Goal: Task Accomplishment & Management: Use online tool/utility

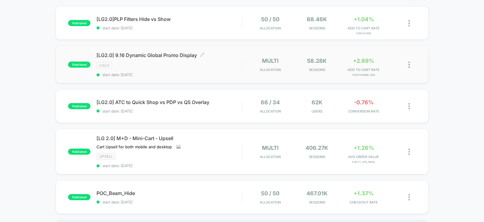
scroll to position [60, 0]
click at [235, 104] on span "[LG2.0] ATC to Quick Shop vs PDP vs QS Overlay Click to edit experience details" at bounding box center [169, 102] width 145 height 6
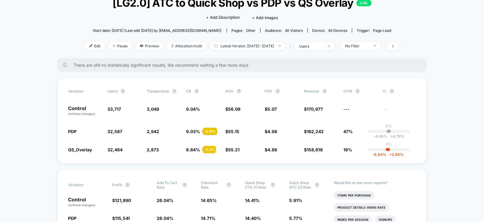
scroll to position [47, 0]
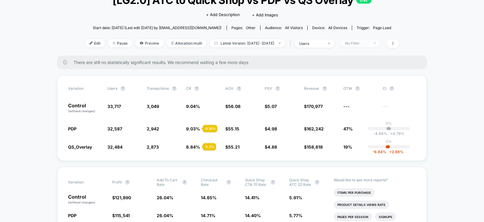
click at [369, 42] on div "No Filter" at bounding box center [357, 43] width 24 height 5
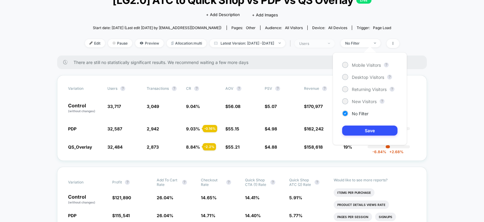
click at [321, 45] on div "users" at bounding box center [311, 43] width 24 height 5
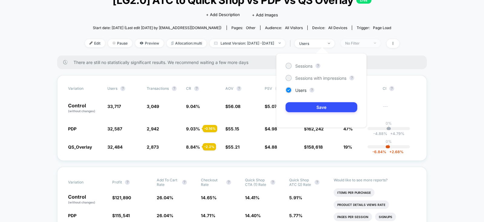
click at [370, 45] on div "No Filter" at bounding box center [357, 43] width 24 height 5
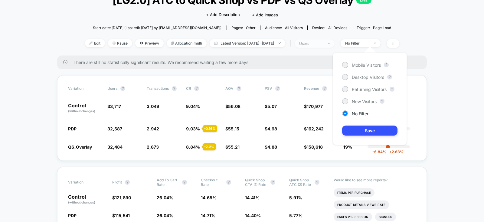
click at [324, 45] on div "users" at bounding box center [311, 43] width 24 height 5
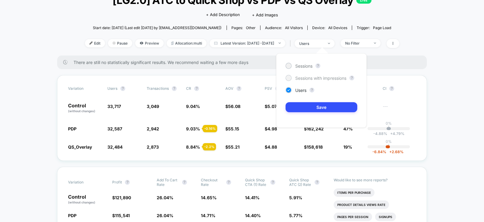
click at [313, 81] on div "Sessions with impressions" at bounding box center [316, 78] width 61 height 6
click at [307, 105] on button "Save" at bounding box center [322, 107] width 72 height 10
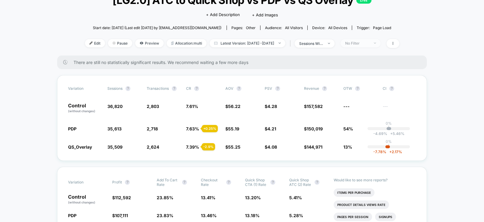
click at [370, 41] on div "No Filter" at bounding box center [357, 43] width 24 height 5
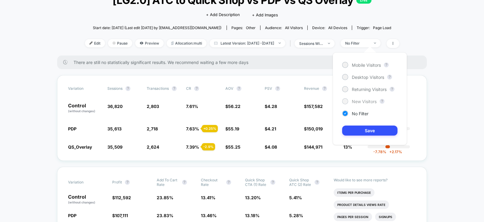
click at [359, 100] on span "New Visitors" at bounding box center [364, 101] width 25 height 5
click at [355, 130] on button "Save" at bounding box center [369, 130] width 55 height 10
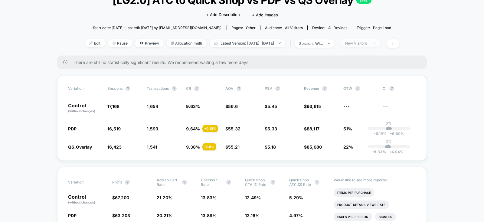
click at [370, 43] on div "New Visitors" at bounding box center [357, 43] width 24 height 5
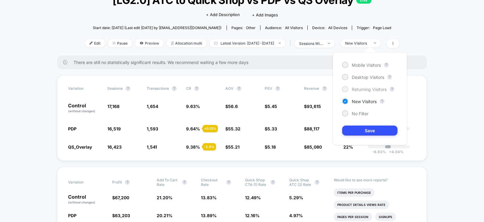
click at [368, 88] on span "Returning Visitors" at bounding box center [369, 89] width 35 height 5
click at [356, 130] on button "Save" at bounding box center [369, 130] width 55 height 10
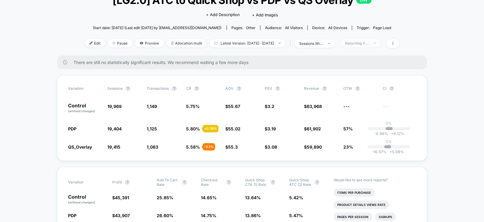
click at [370, 41] on div "Returning Visitors" at bounding box center [357, 43] width 24 height 5
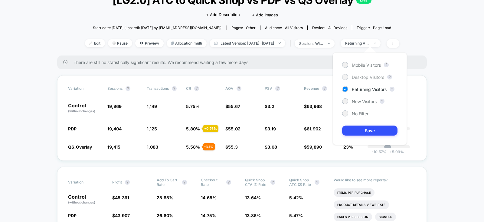
click at [361, 77] on span "Desktop Visitors" at bounding box center [368, 76] width 32 height 5
click at [355, 129] on button "Save" at bounding box center [369, 130] width 55 height 10
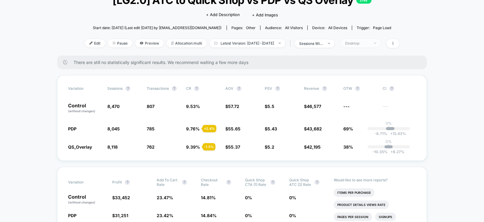
click at [370, 45] on div "Desktop" at bounding box center [357, 43] width 24 height 5
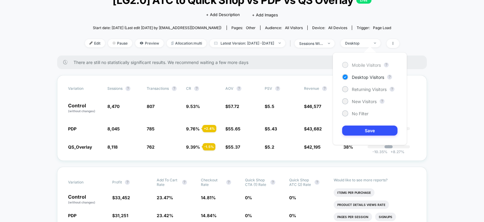
click at [360, 62] on div "Mobile Visitors" at bounding box center [361, 65] width 39 height 6
click at [354, 127] on button "Save" at bounding box center [369, 130] width 55 height 10
